Goal: Navigation & Orientation: Find specific page/section

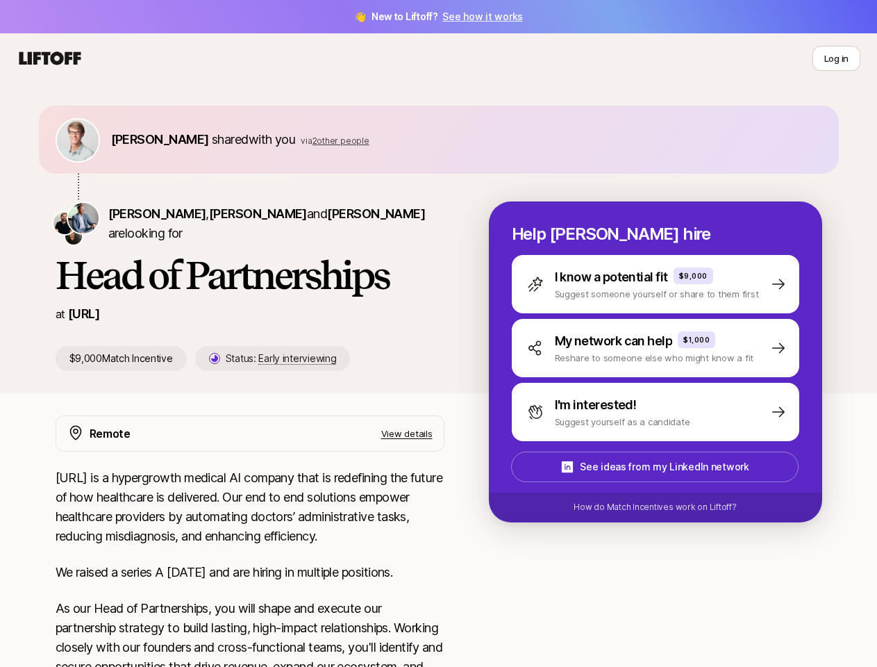
click at [438, 333] on div "[PERSON_NAME] , [PERSON_NAME] and [PERSON_NAME] are looking for Head of Partner…" at bounding box center [272, 285] width 433 height 169
click at [50, 58] on icon at bounding box center [50, 58] width 67 height 19
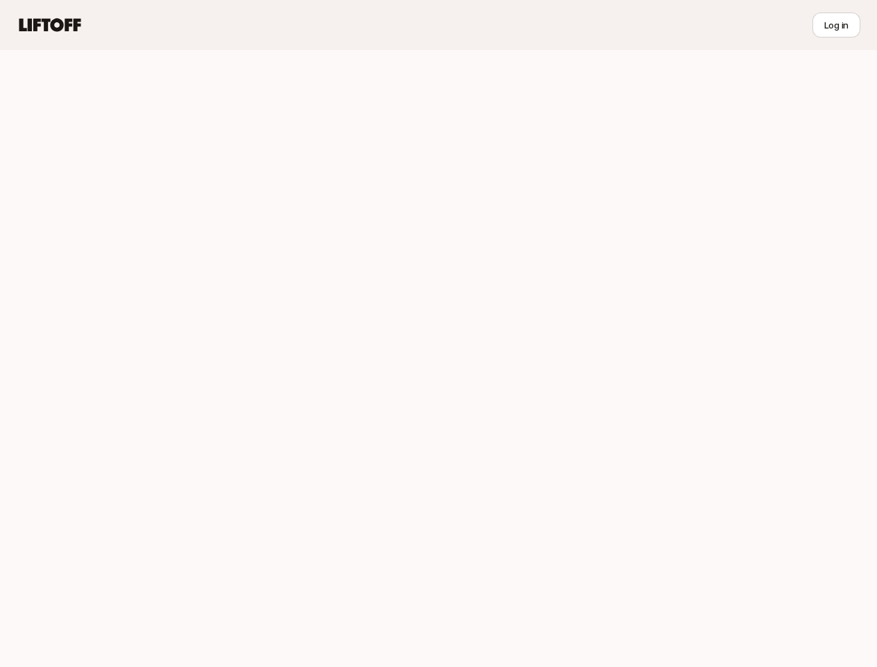
click at [138, 139] on div at bounding box center [438, 358] width 877 height 617
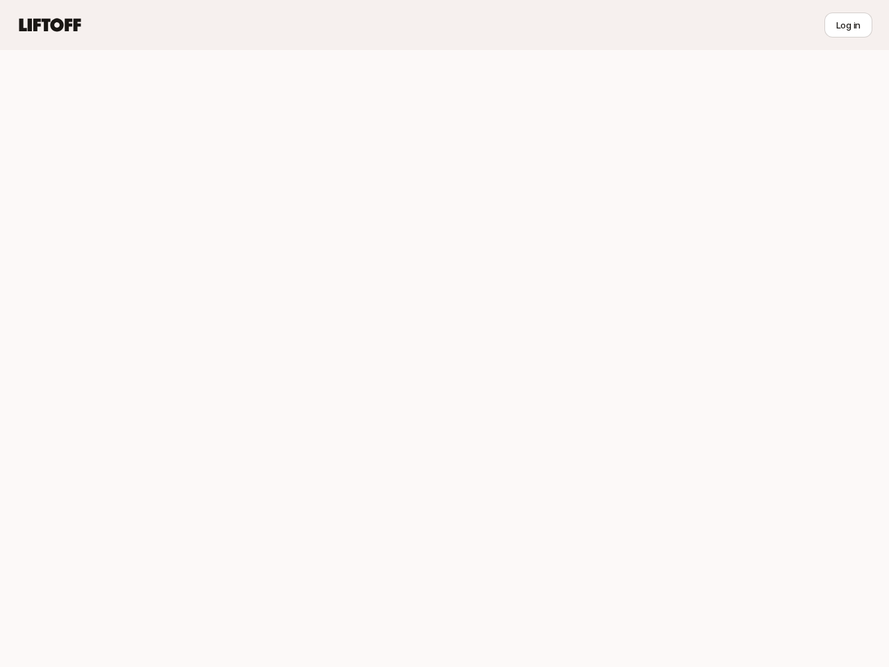
click at [319, 140] on div at bounding box center [444, 358] width 889 height 617
click at [138, 213] on div at bounding box center [444, 358] width 889 height 617
click at [251, 213] on div at bounding box center [444, 358] width 889 height 617
click at [374, 213] on div at bounding box center [444, 358] width 889 height 617
click at [258, 358] on div at bounding box center [444, 358] width 889 height 617
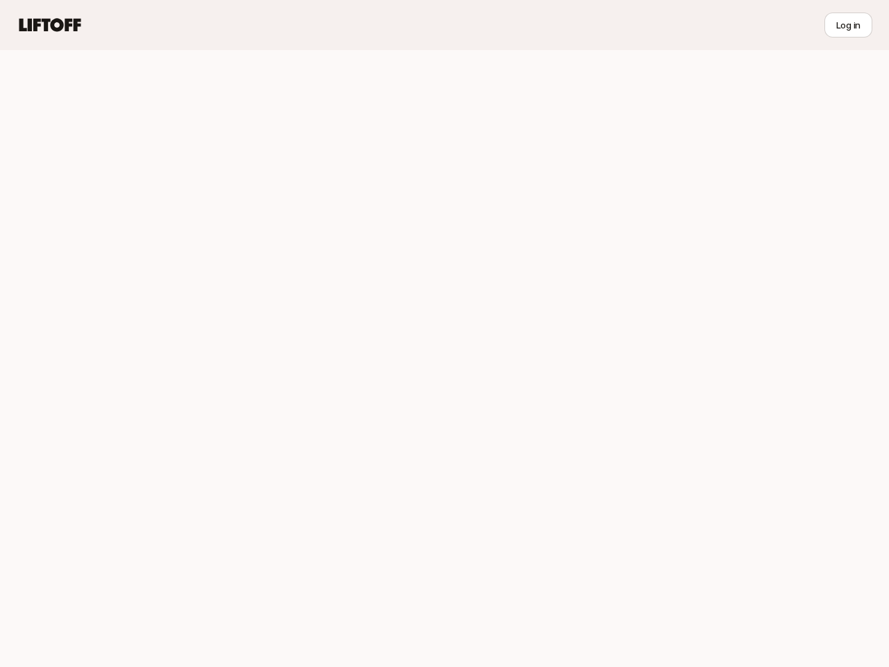
click at [672, 284] on div at bounding box center [444, 358] width 889 height 617
